Goal: Register for event/course

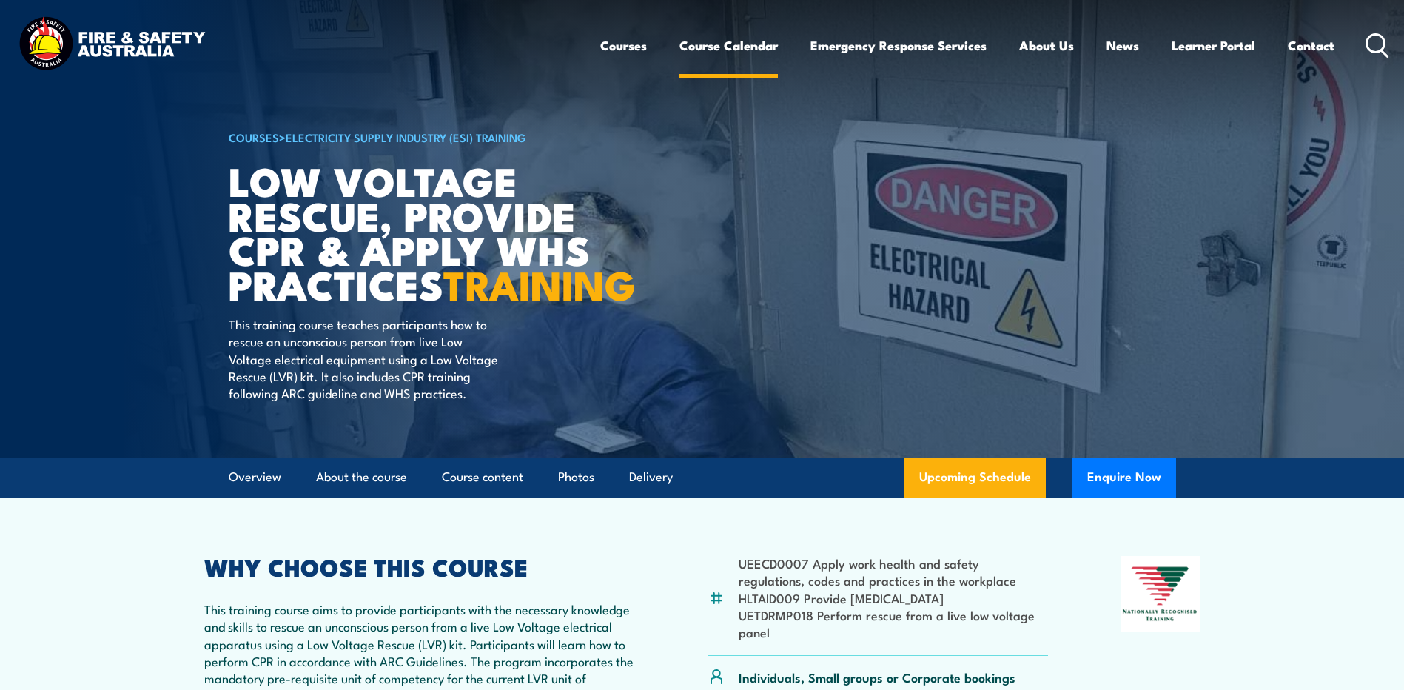
click at [716, 47] on link "Course Calendar" at bounding box center [728, 45] width 98 height 39
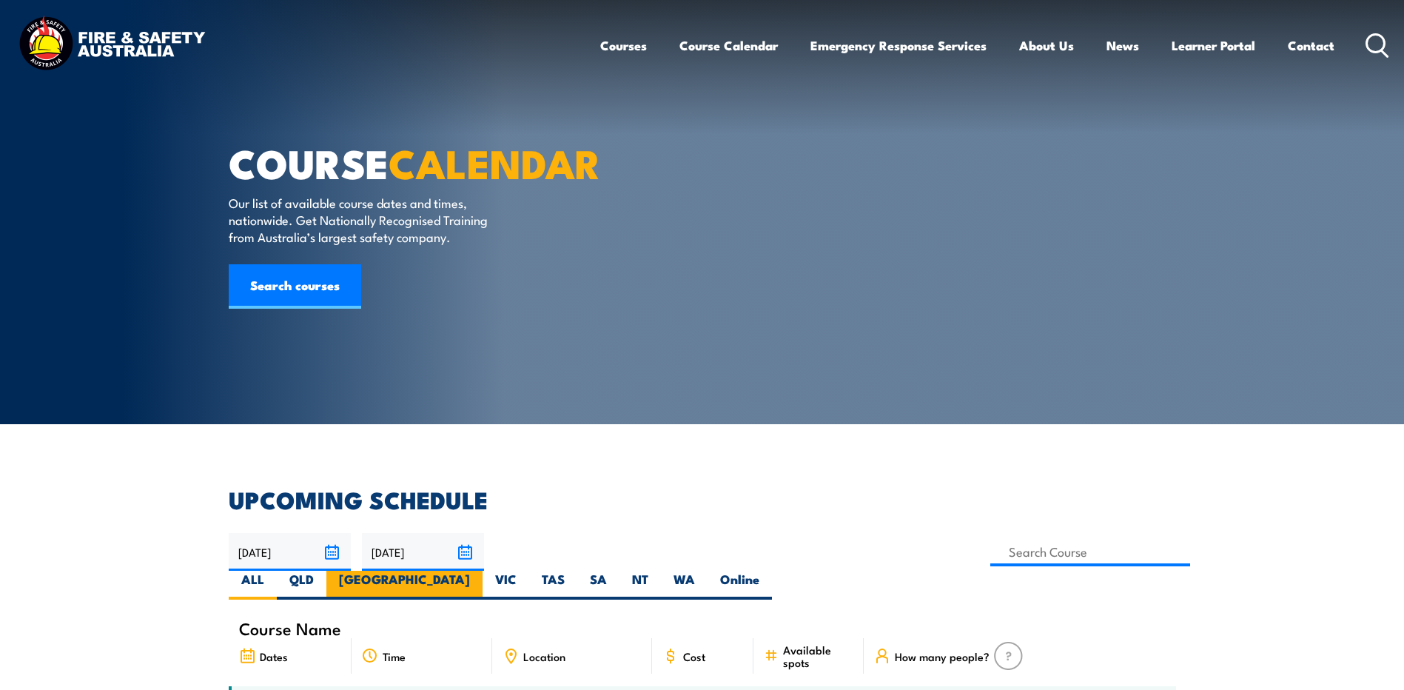
click at [483, 571] on label "[GEOGRAPHIC_DATA]" at bounding box center [404, 585] width 156 height 29
click at [480, 571] on input "[GEOGRAPHIC_DATA]" at bounding box center [475, 576] width 10 height 10
radio input "true"
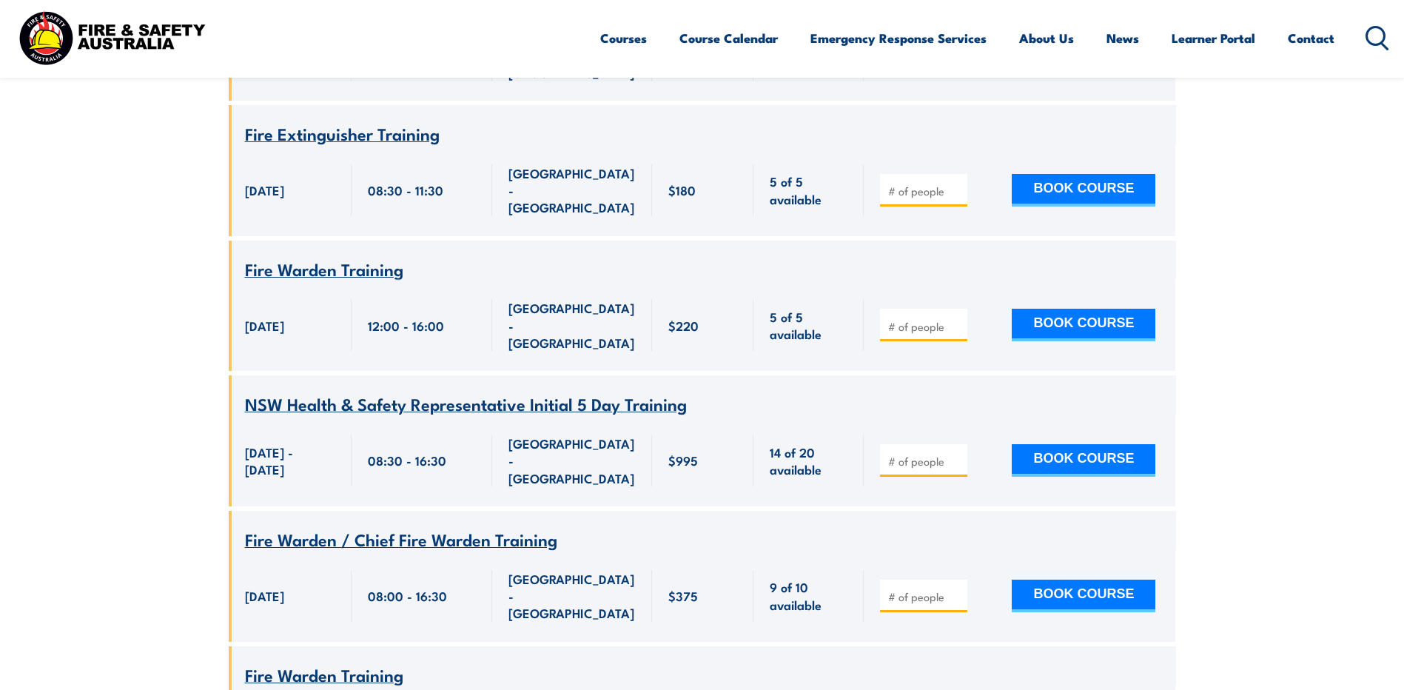
scroll to position [4115, 0]
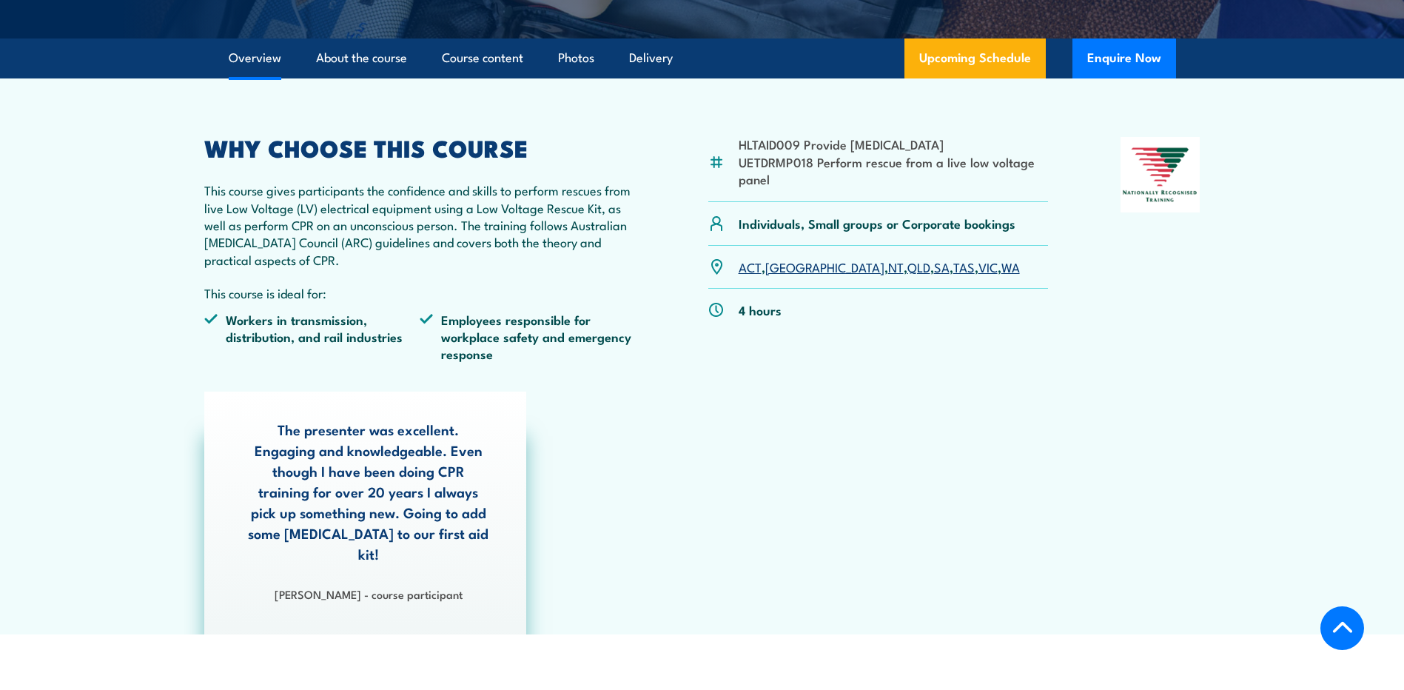
scroll to position [444, 0]
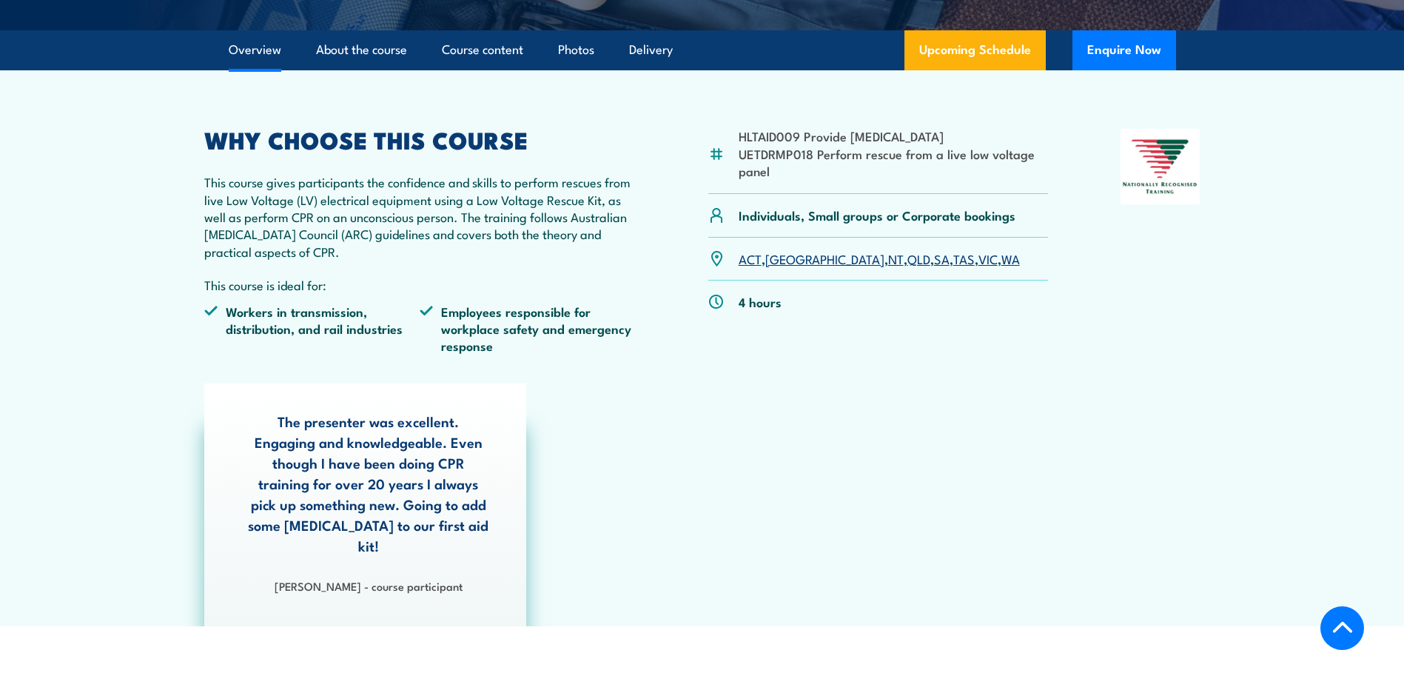
click at [784, 261] on link "[GEOGRAPHIC_DATA]" at bounding box center [824, 258] width 119 height 18
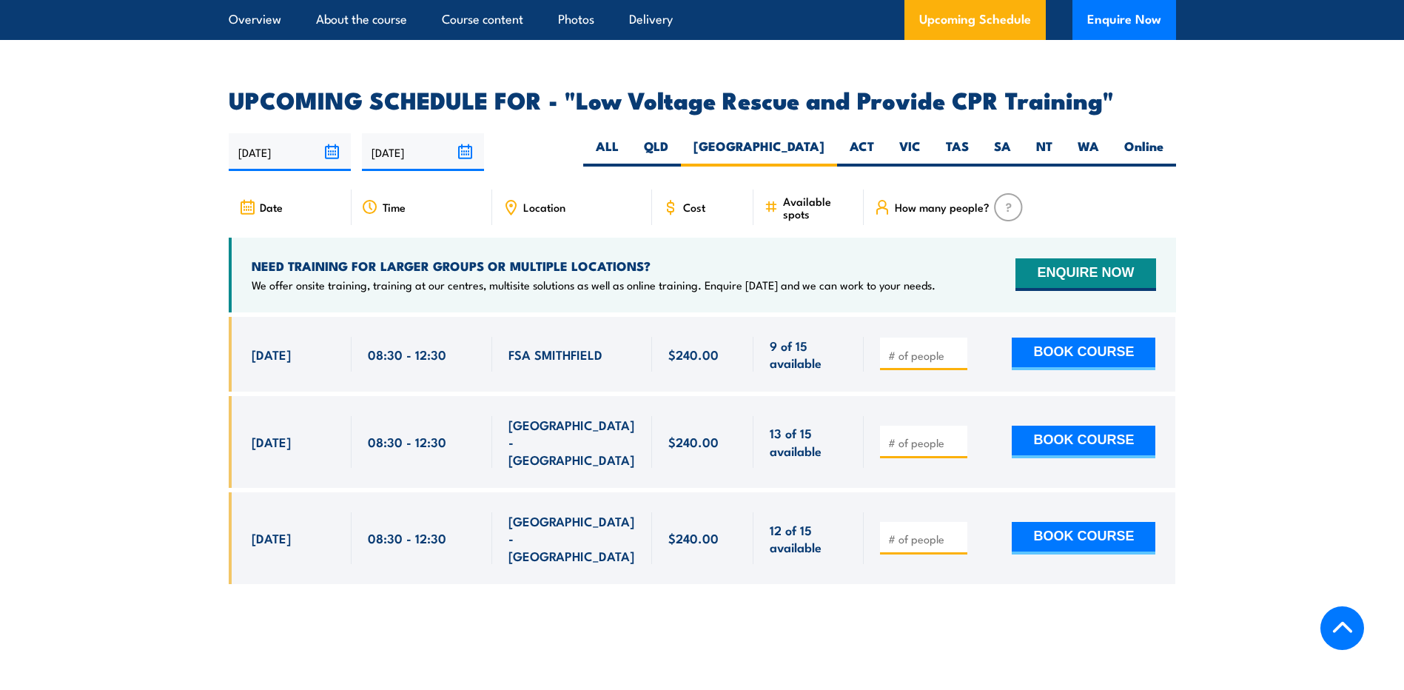
scroll to position [2565, 0]
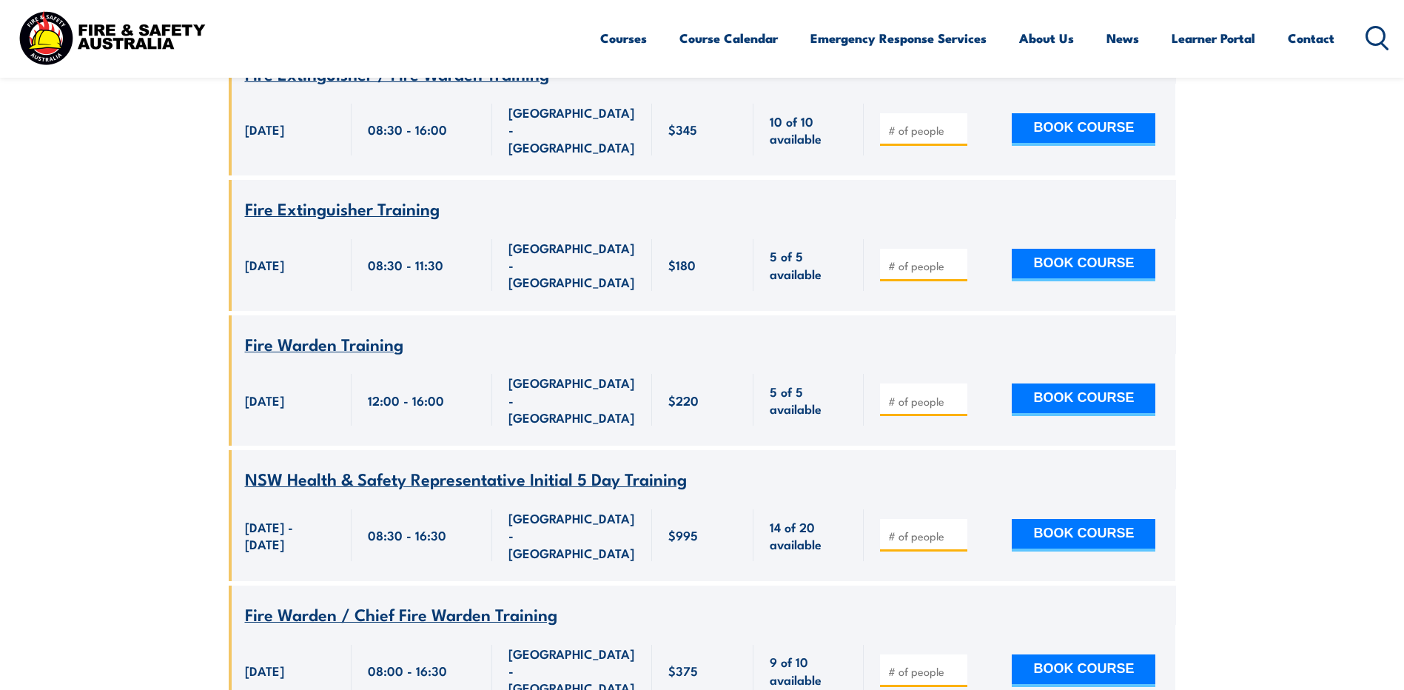
scroll to position [4115, 0]
